Goal: Task Accomplishment & Management: Complete application form

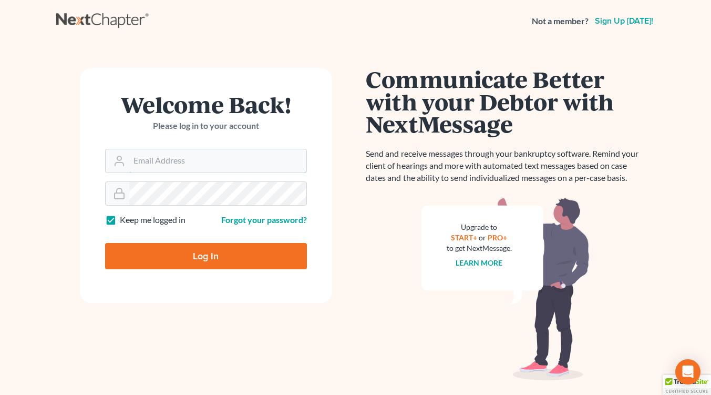
type input "[EMAIL_ADDRESS][DOMAIN_NAME]"
click at [193, 261] on input "Log In" at bounding box center [206, 256] width 202 height 26
type input "Thinking..."
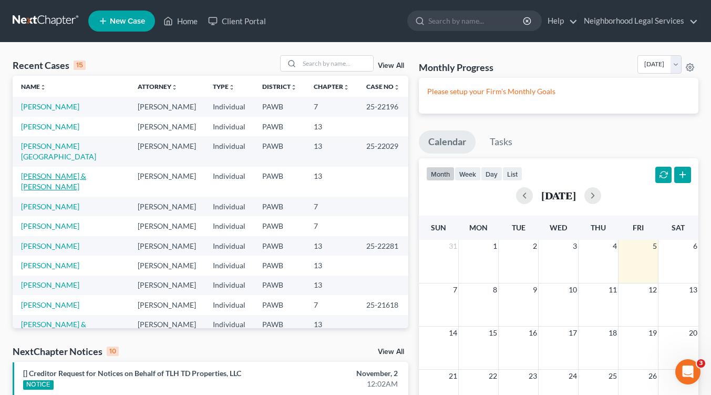
click at [71, 171] on link "[PERSON_NAME] & [PERSON_NAME]" at bounding box center [53, 180] width 65 height 19
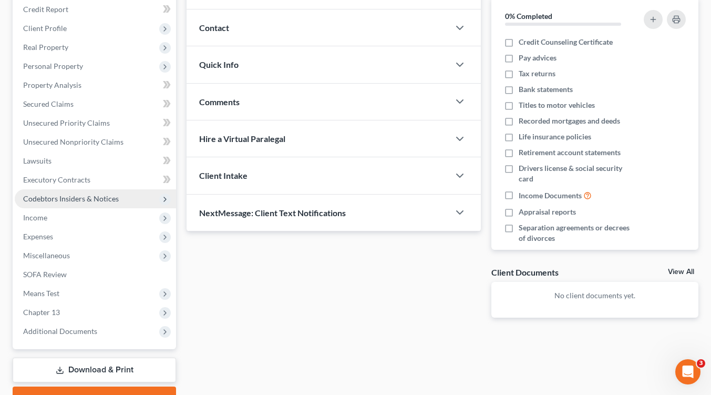
scroll to position [182, 0]
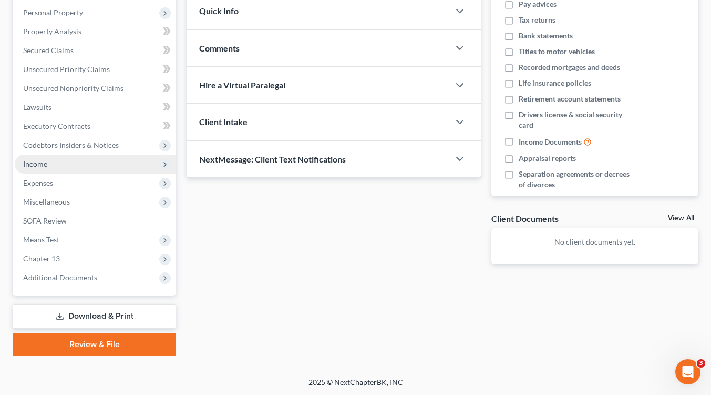
click at [40, 163] on span "Income" at bounding box center [35, 163] width 24 height 9
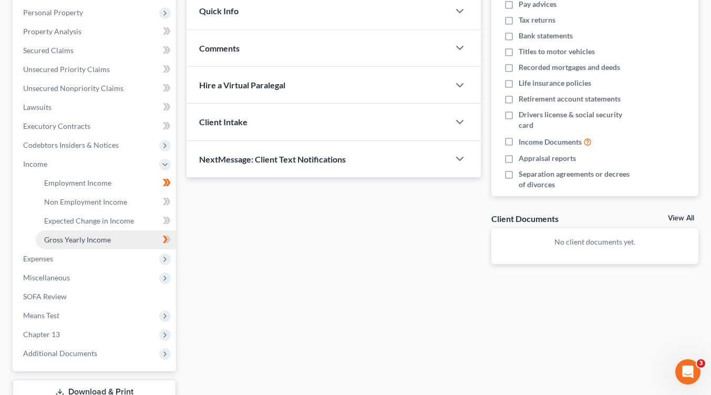
click at [64, 242] on span "Gross Yearly Income" at bounding box center [77, 239] width 67 height 9
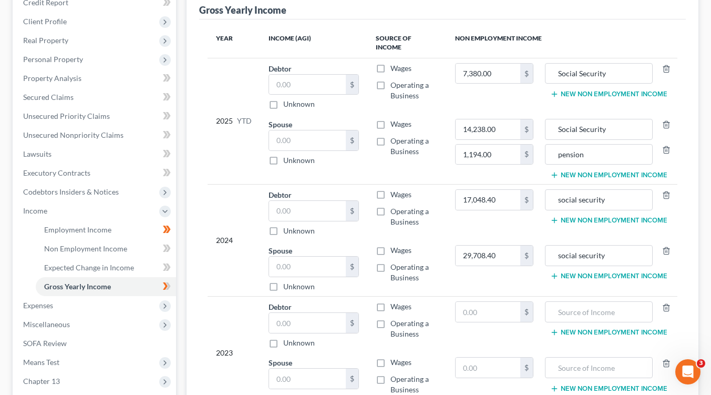
scroll to position [158, 0]
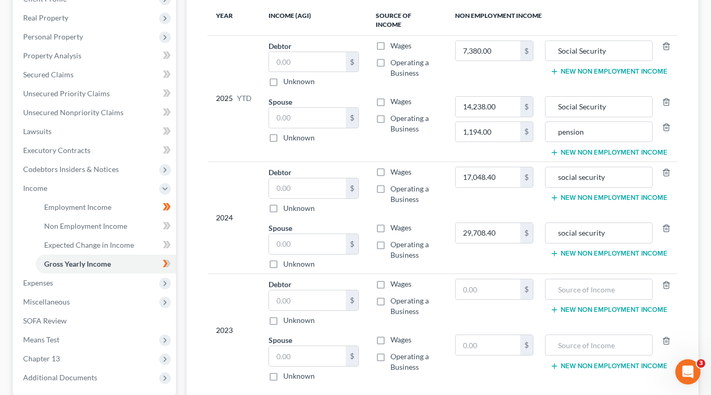
click at [575, 249] on button "New Non Employment Income" at bounding box center [608, 253] width 117 height 8
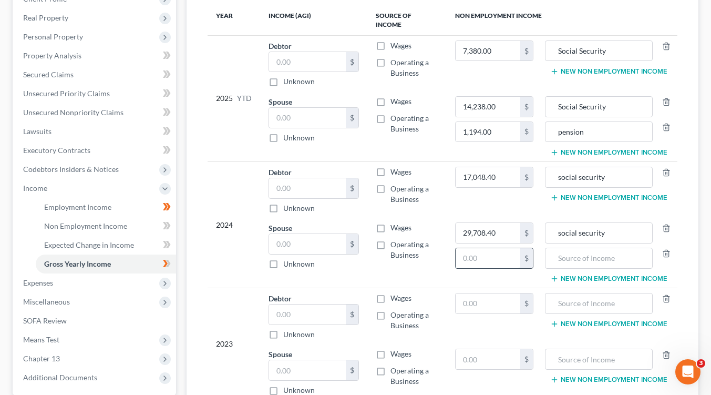
click at [475, 250] on input "text" at bounding box center [488, 258] width 65 height 20
type input "2,413.56"
click at [577, 248] on input "text" at bounding box center [599, 258] width 96 height 20
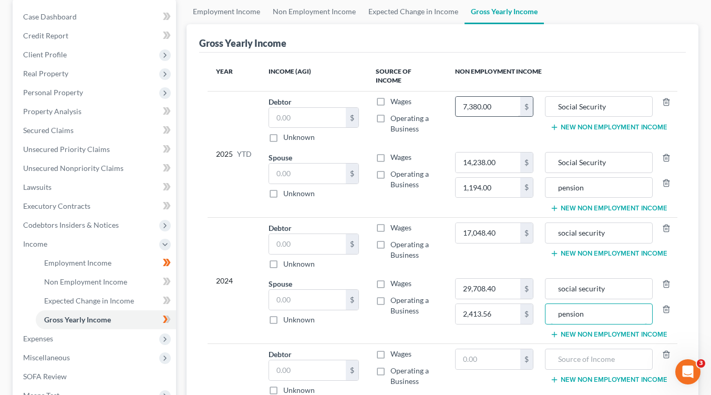
scroll to position [53, 0]
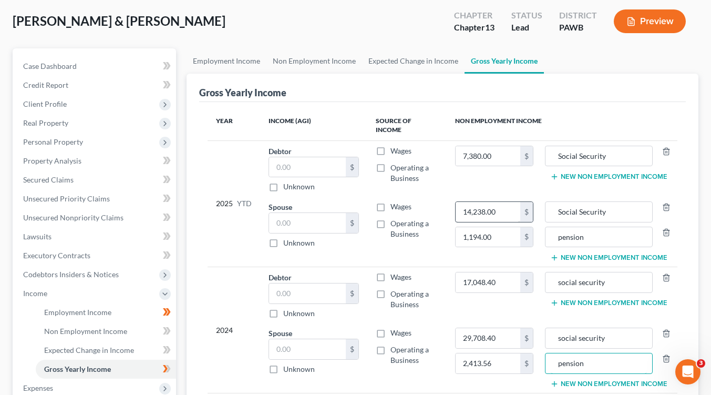
type input "pension"
click at [513, 203] on input "14,238.00" at bounding box center [488, 212] width 65 height 20
click at [463, 202] on input "0" at bounding box center [488, 212] width 65 height 20
click at [460, 203] on input "0" at bounding box center [488, 212] width 65 height 20
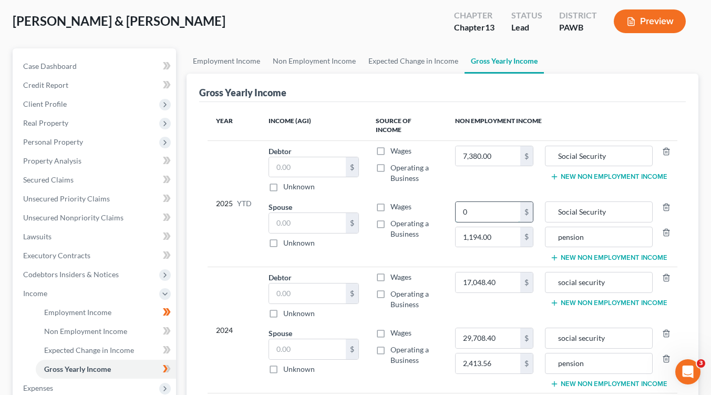
click at [460, 203] on input "0" at bounding box center [488, 212] width 65 height 20
click at [461, 203] on input "0" at bounding box center [488, 212] width 65 height 20
click at [507, 251] on td "21,177 $ 1,194.00 $" at bounding box center [494, 231] width 95 height 70
click at [487, 203] on input "21,177" at bounding box center [488, 212] width 65 height 20
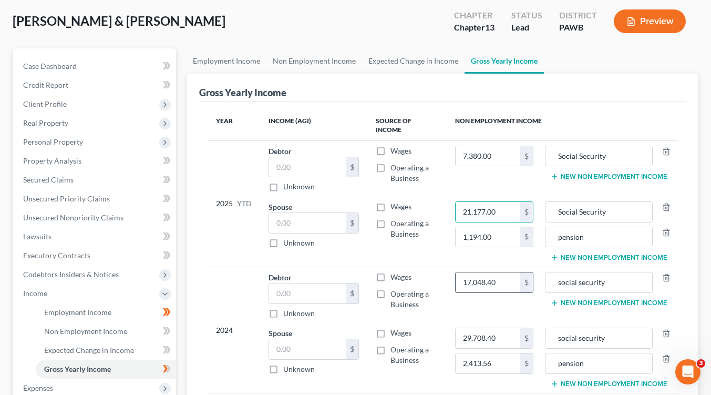
type input "21,177.00"
click at [503, 274] on input "17,048.40" at bounding box center [488, 282] width 65 height 20
click at [462, 272] on input "0" at bounding box center [488, 282] width 65 height 20
click at [466, 272] on input "0" at bounding box center [488, 282] width 65 height 20
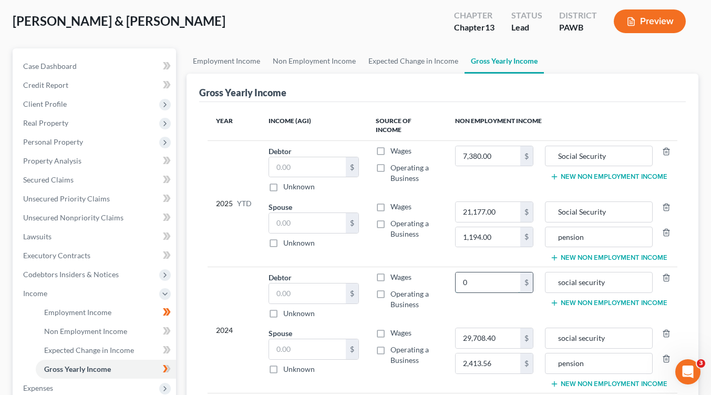
click at [466, 272] on input "0" at bounding box center [488, 282] width 65 height 20
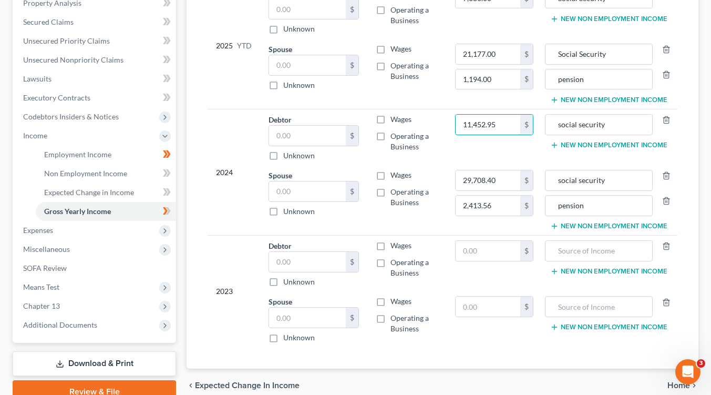
type input "11,452.95"
click at [473, 340] on div "Year Income (AGI) Source of Income Non Employment Income 2025 YTD Debtor $ Unkn…" at bounding box center [442, 156] width 487 height 424
click at [564, 44] on input "Social Security" at bounding box center [599, 54] width 96 height 20
click at [583, 46] on input "social Security" at bounding box center [599, 54] width 96 height 20
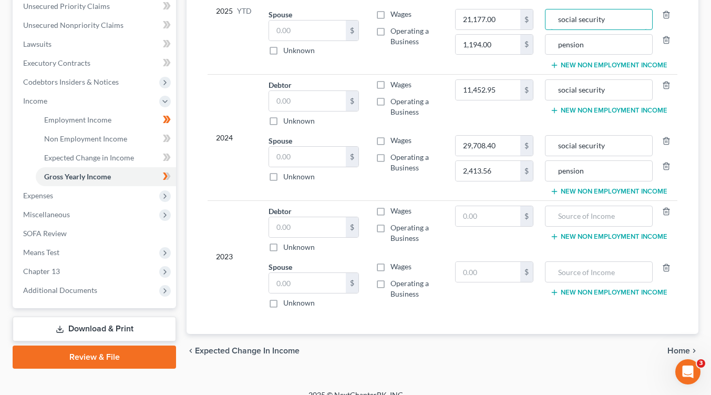
scroll to position [257, 0]
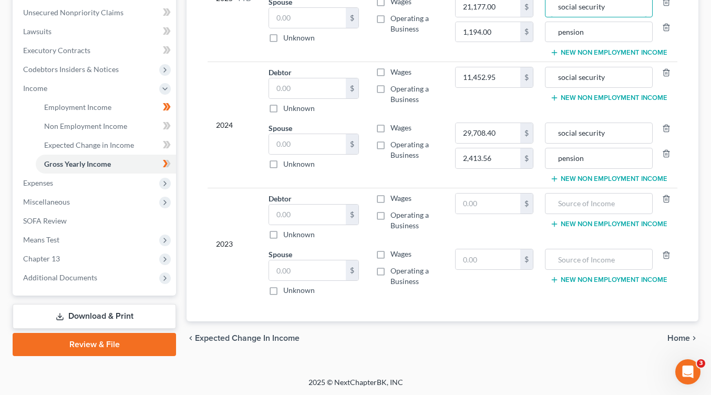
type input "social security"
click at [680, 334] on span "Home" at bounding box center [678, 338] width 23 height 8
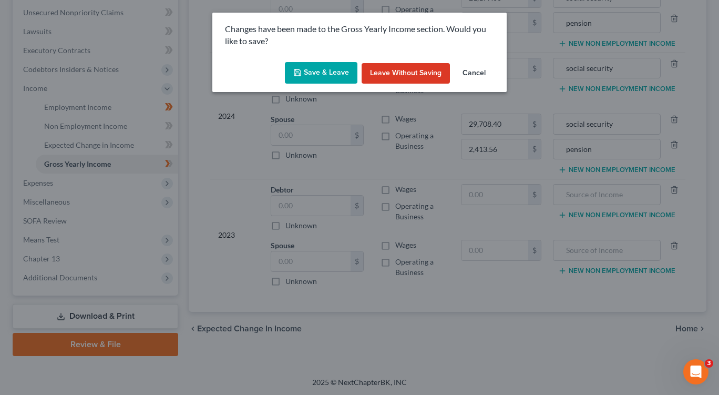
click at [307, 75] on button "Save & Leave" at bounding box center [321, 73] width 73 height 22
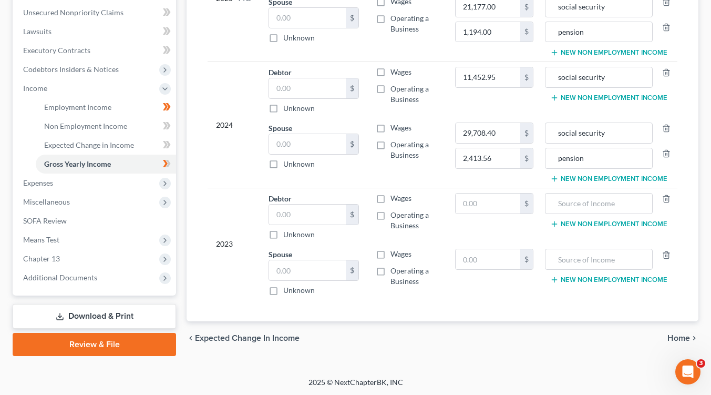
type input "2,413.56"
type input "pension"
type input "29,708.40"
type input "social security"
type input "21,177.00"
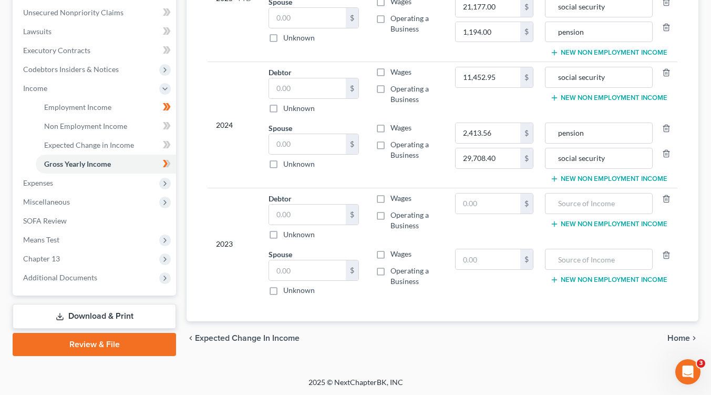
type input "social security"
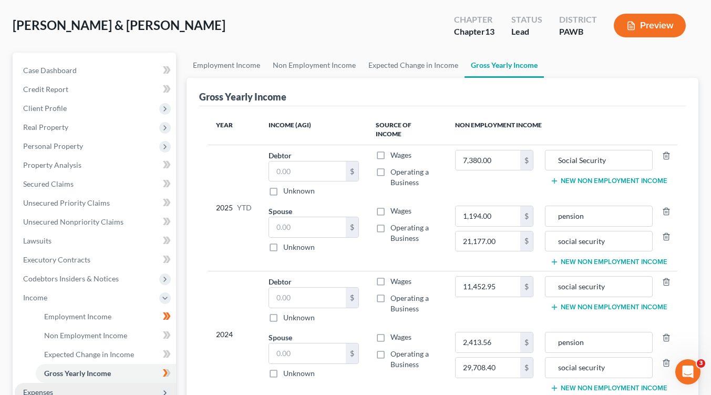
scroll to position [47, 0]
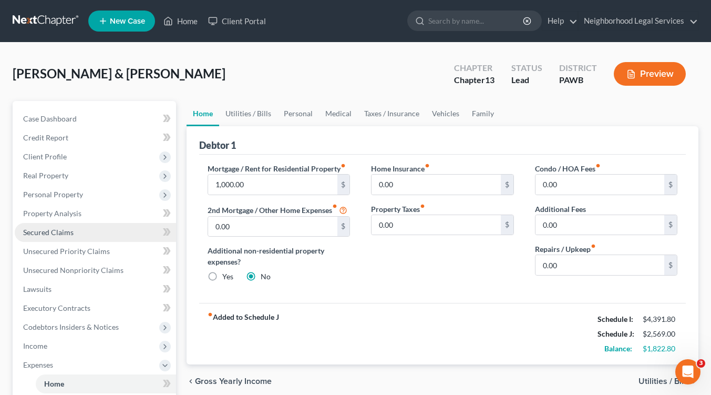
click at [75, 231] on link "Secured Claims" at bounding box center [95, 232] width 161 height 19
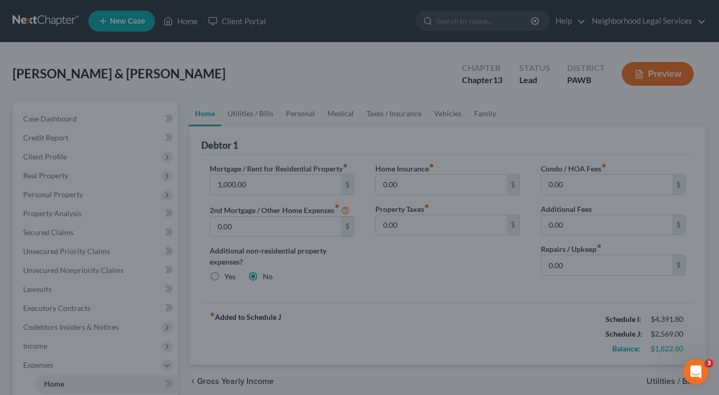
click at [48, 119] on div at bounding box center [359, 197] width 719 height 395
click at [709, 363] on span "3" at bounding box center [710, 362] width 9 height 9
click at [709, 359] on body "Home New Case Client Portal Neighborhood Legal Services [EMAIL_ADDRESS][DOMAIN_…" at bounding box center [359, 355] width 719 height 710
click at [693, 363] on icon "Open Intercom Messenger" at bounding box center [694, 369] width 17 height 17
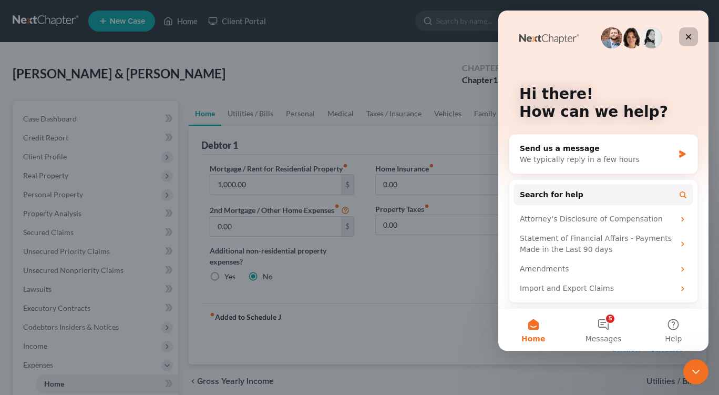
click at [688, 34] on icon "Close" at bounding box center [688, 37] width 8 height 8
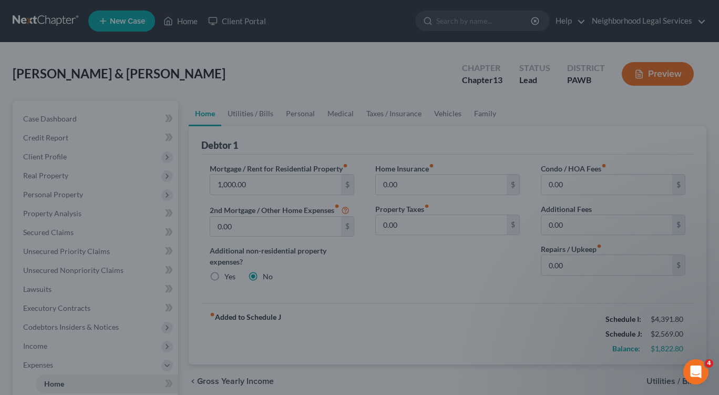
click at [620, 22] on div at bounding box center [359, 197] width 719 height 395
click at [606, 20] on div at bounding box center [359, 197] width 719 height 395
click at [289, 236] on div at bounding box center [359, 197] width 719 height 395
click at [671, 22] on div at bounding box center [359, 197] width 719 height 395
click at [610, 23] on div at bounding box center [359, 197] width 719 height 395
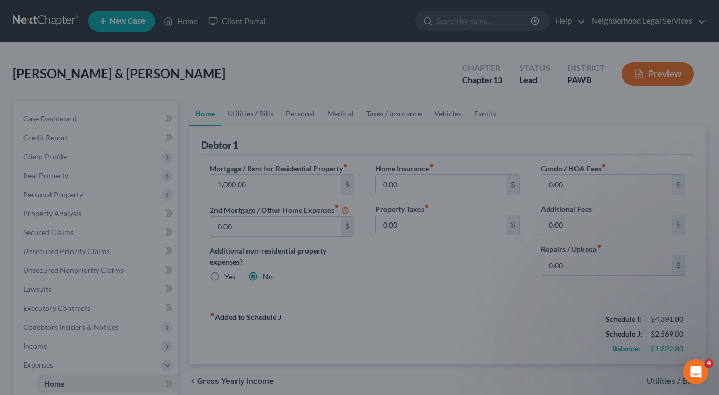
click at [610, 22] on div at bounding box center [359, 197] width 719 height 395
